Goal: Transaction & Acquisition: Purchase product/service

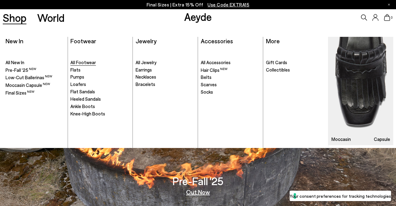
click at [79, 62] on span "All Footwear" at bounding box center [83, 63] width 26 height 6
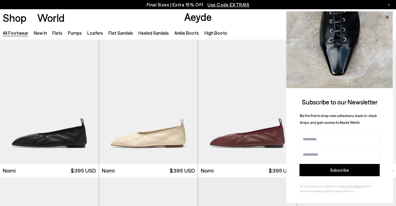
click at [388, 18] on icon at bounding box center [387, 16] width 3 height 3
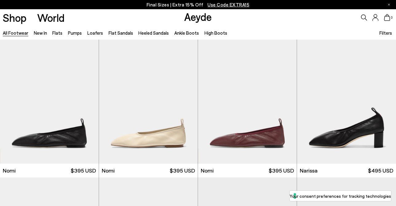
click at [388, 32] on span "Filters" at bounding box center [385, 33] width 13 height 6
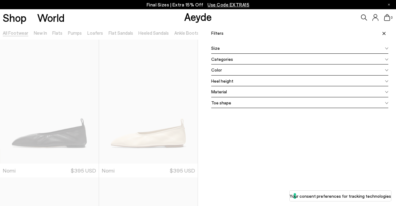
click at [302, 60] on div "Categories" at bounding box center [299, 59] width 177 height 11
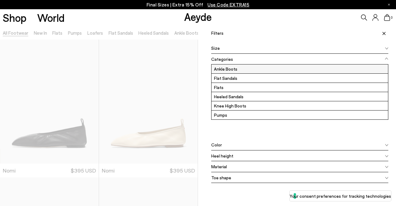
click at [232, 68] on label "Ankle Boots" at bounding box center [300, 69] width 177 height 9
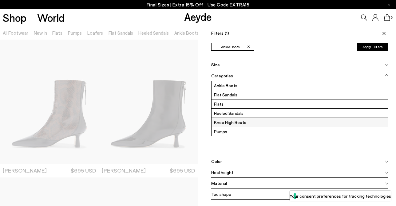
click at [223, 123] on label "Knee High Boots" at bounding box center [300, 122] width 177 height 9
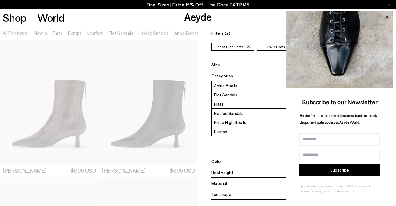
click at [387, 20] on icon at bounding box center [387, 17] width 8 height 8
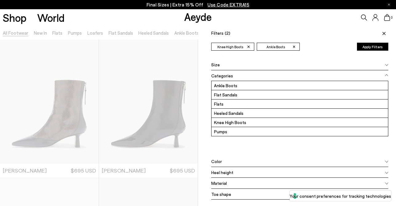
click at [236, 172] on div "Heel height" at bounding box center [299, 172] width 177 height 11
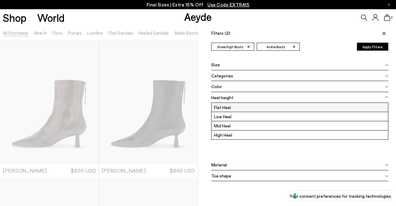
click at [235, 105] on label "Flat Heel" at bounding box center [300, 107] width 177 height 9
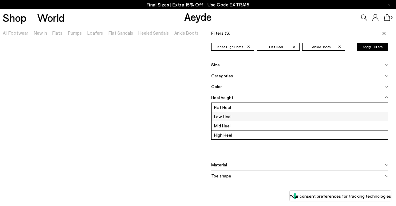
click at [232, 118] on label "Low Heel" at bounding box center [300, 116] width 177 height 9
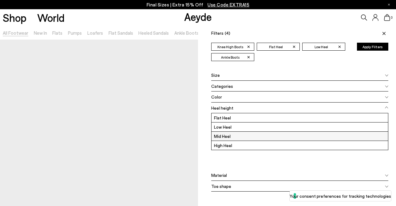
click at [229, 134] on label "Mid Heel" at bounding box center [300, 136] width 177 height 9
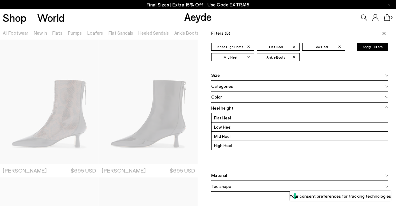
click at [385, 34] on icon at bounding box center [384, 33] width 3 height 3
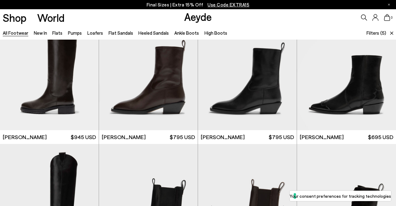
scroll to position [861, 0]
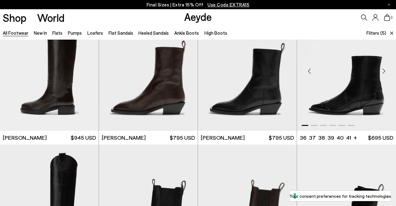
click at [383, 72] on div "Next slide" at bounding box center [384, 71] width 18 height 18
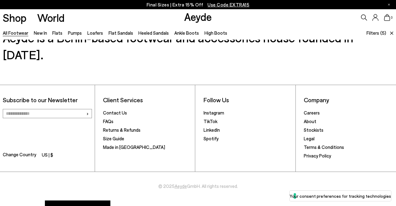
scroll to position [1423, 0]
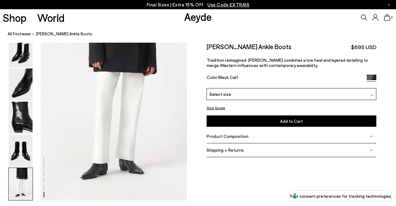
scroll to position [1070, 0]
